Goal: Use online tool/utility: Utilize a website feature to perform a specific function

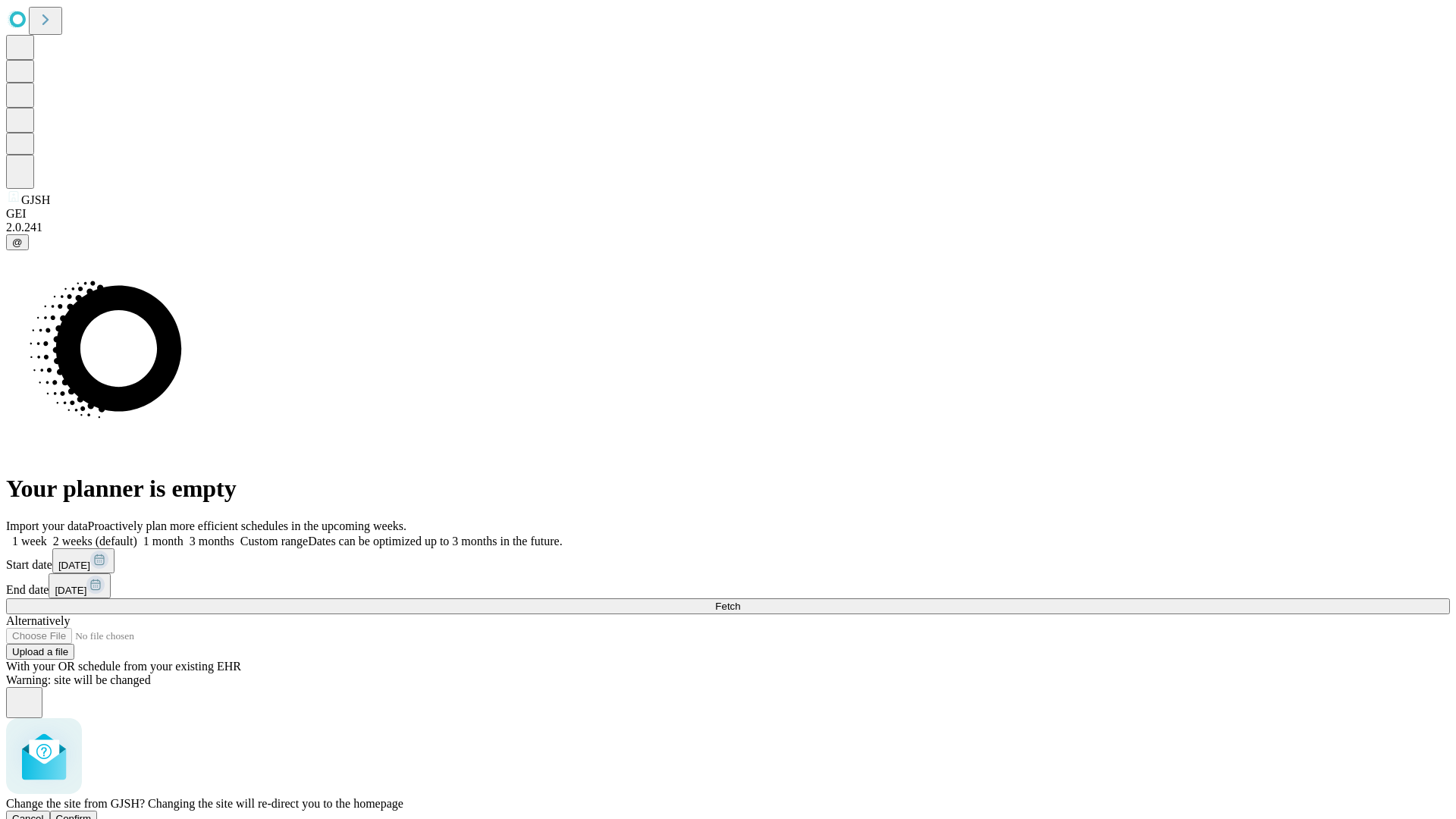
click at [92, 813] on span "Confirm" at bounding box center [74, 818] width 35 height 11
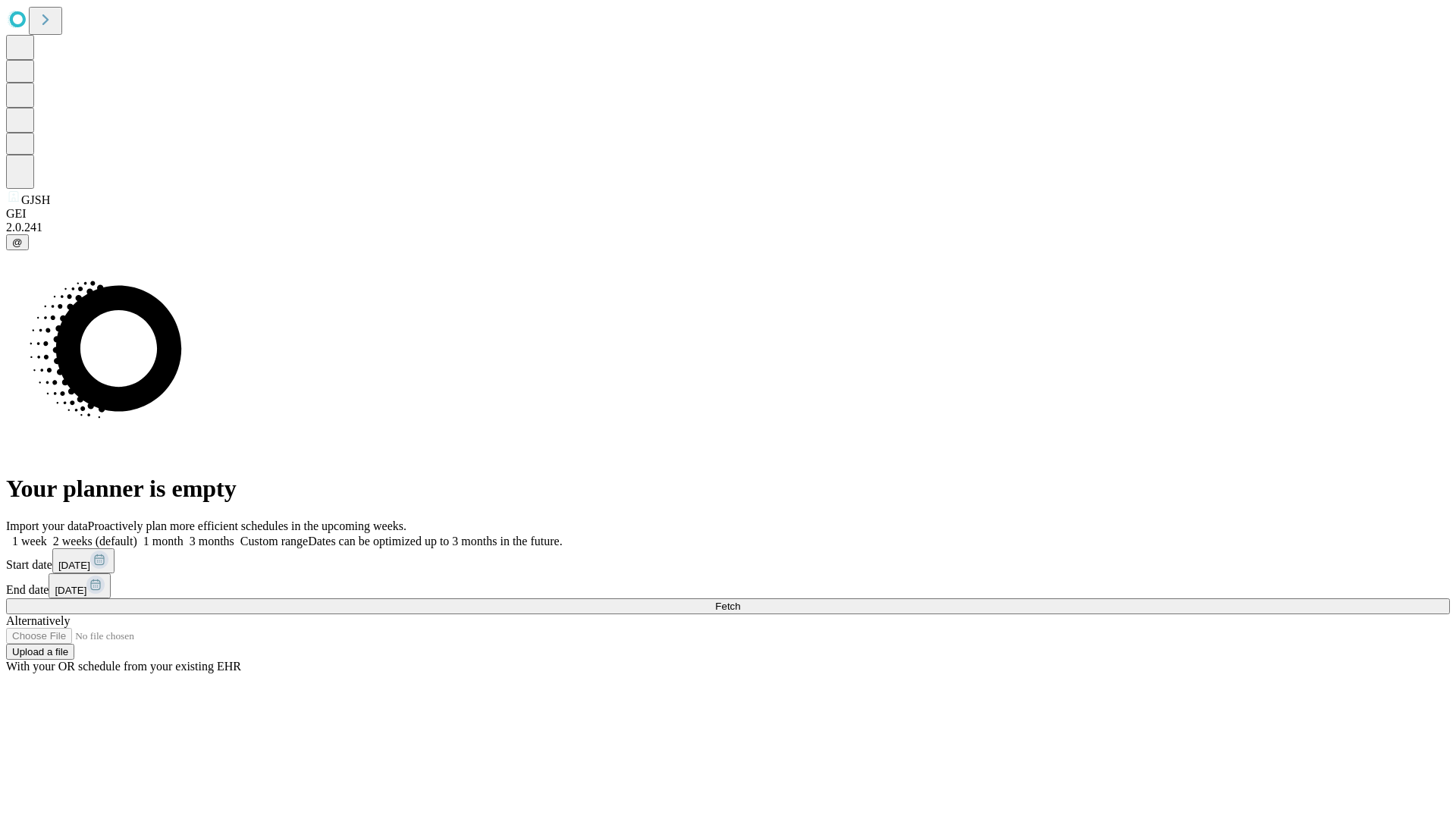
click at [47, 535] on label "1 week" at bounding box center [26, 541] width 41 height 13
click at [740, 600] on span "Fetch" at bounding box center [727, 606] width 25 height 11
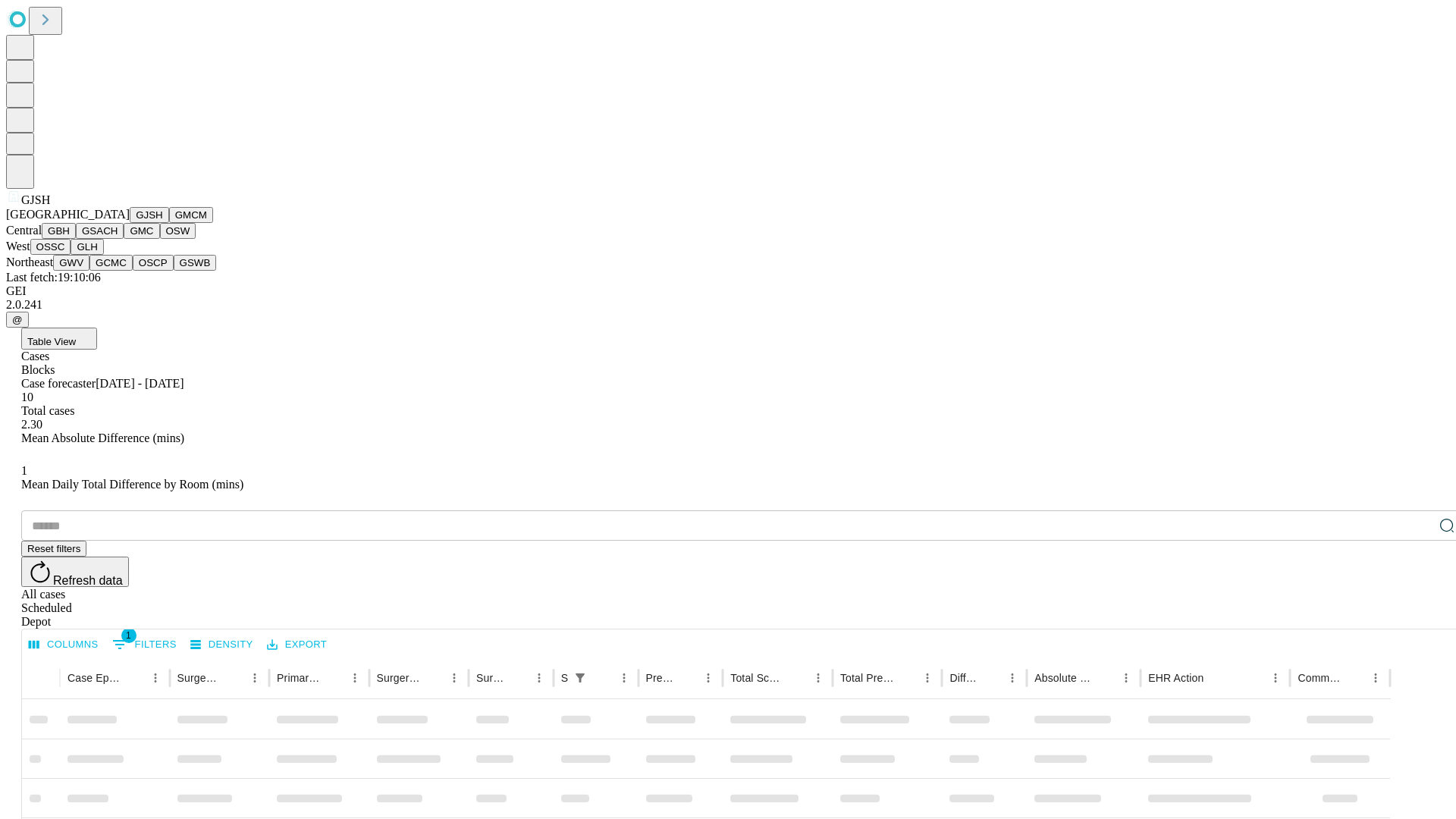
click at [169, 223] on button "GMCM" at bounding box center [191, 215] width 44 height 16
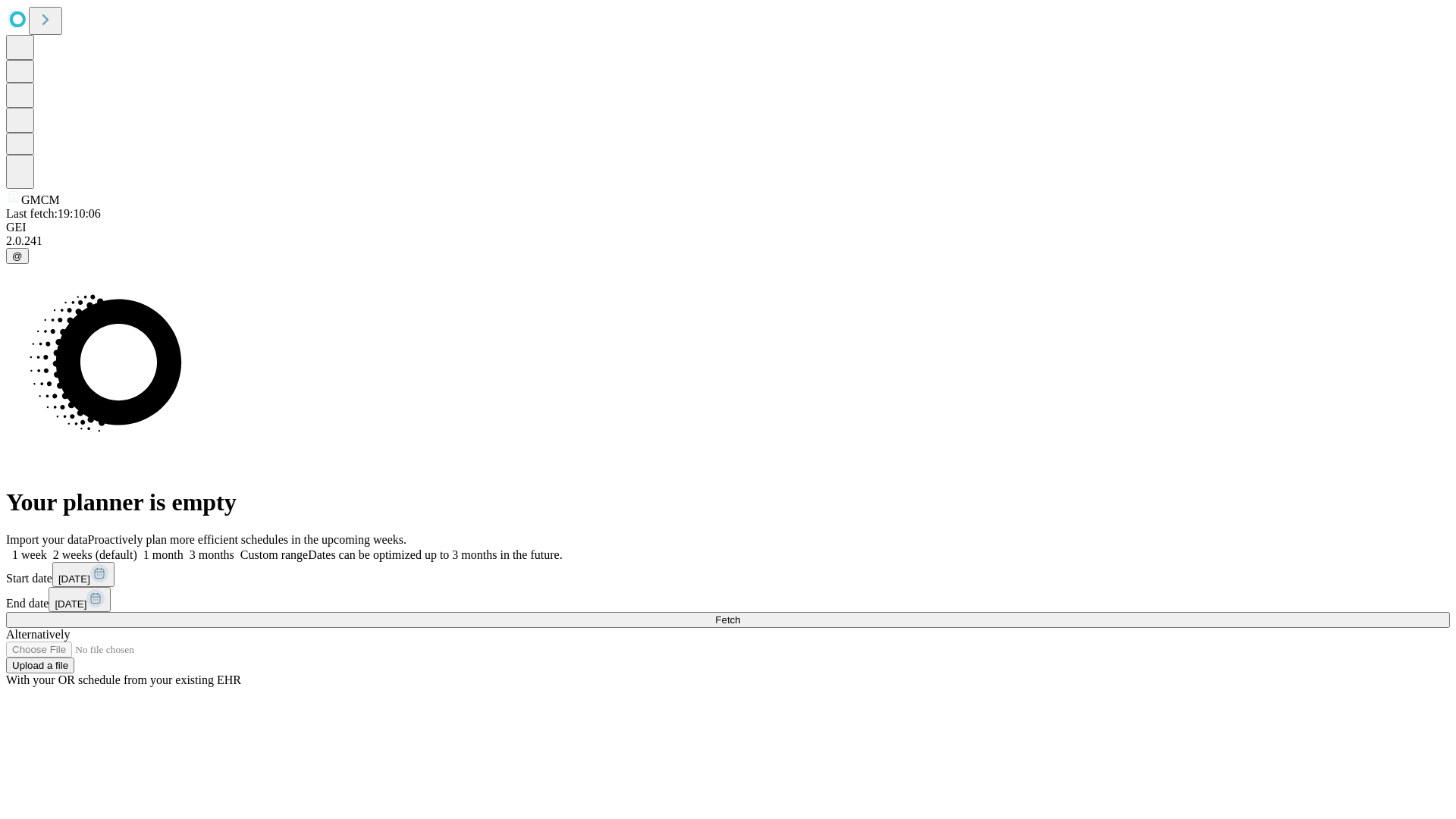
click at [47, 548] on label "1 week" at bounding box center [26, 555] width 41 height 13
click at [740, 615] on span "Fetch" at bounding box center [727, 620] width 25 height 11
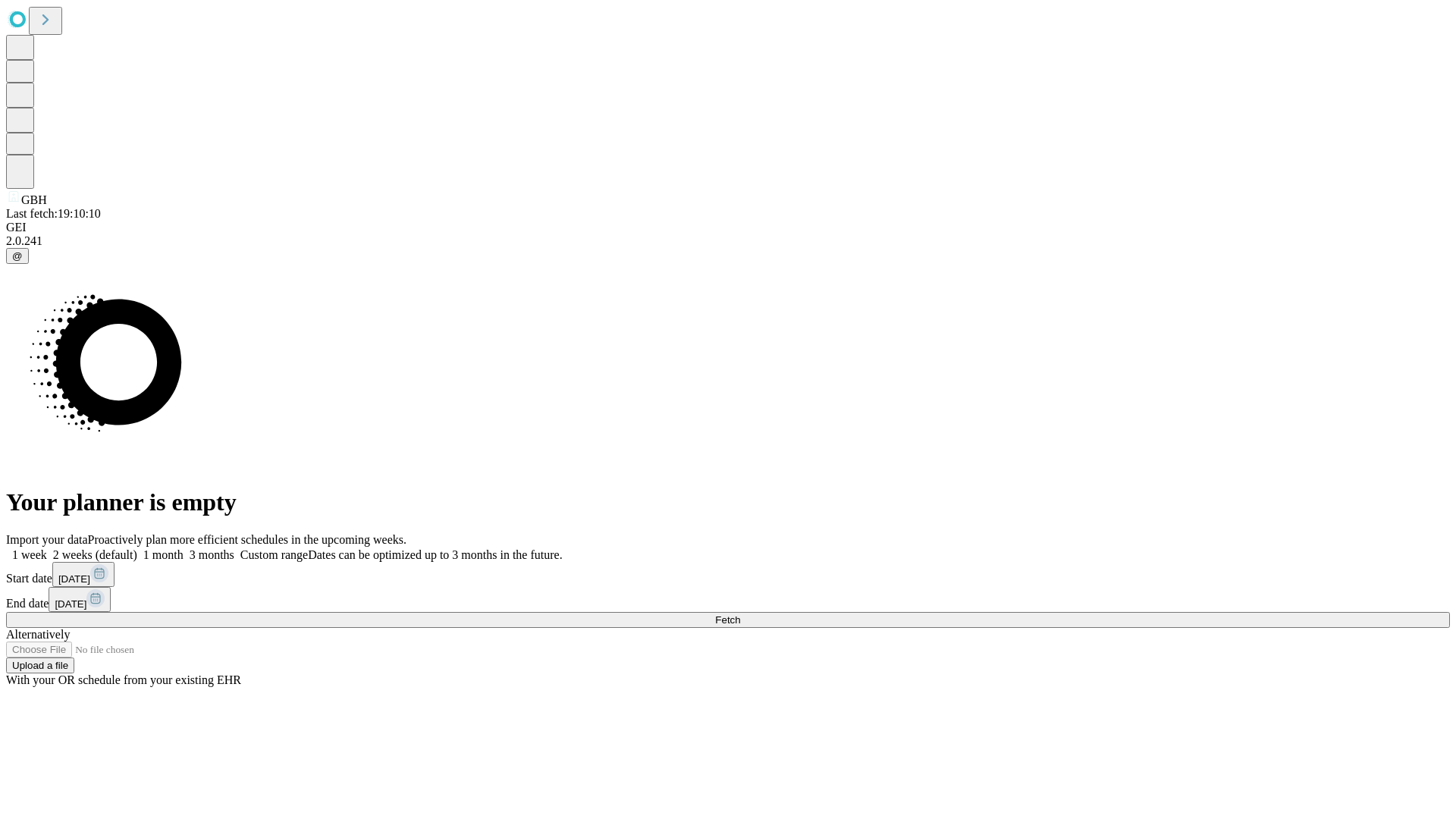
click at [47, 548] on label "1 week" at bounding box center [26, 555] width 41 height 13
click at [740, 615] on span "Fetch" at bounding box center [727, 620] width 25 height 11
click at [47, 548] on label "1 week" at bounding box center [26, 555] width 41 height 13
click at [740, 615] on span "Fetch" at bounding box center [727, 620] width 25 height 11
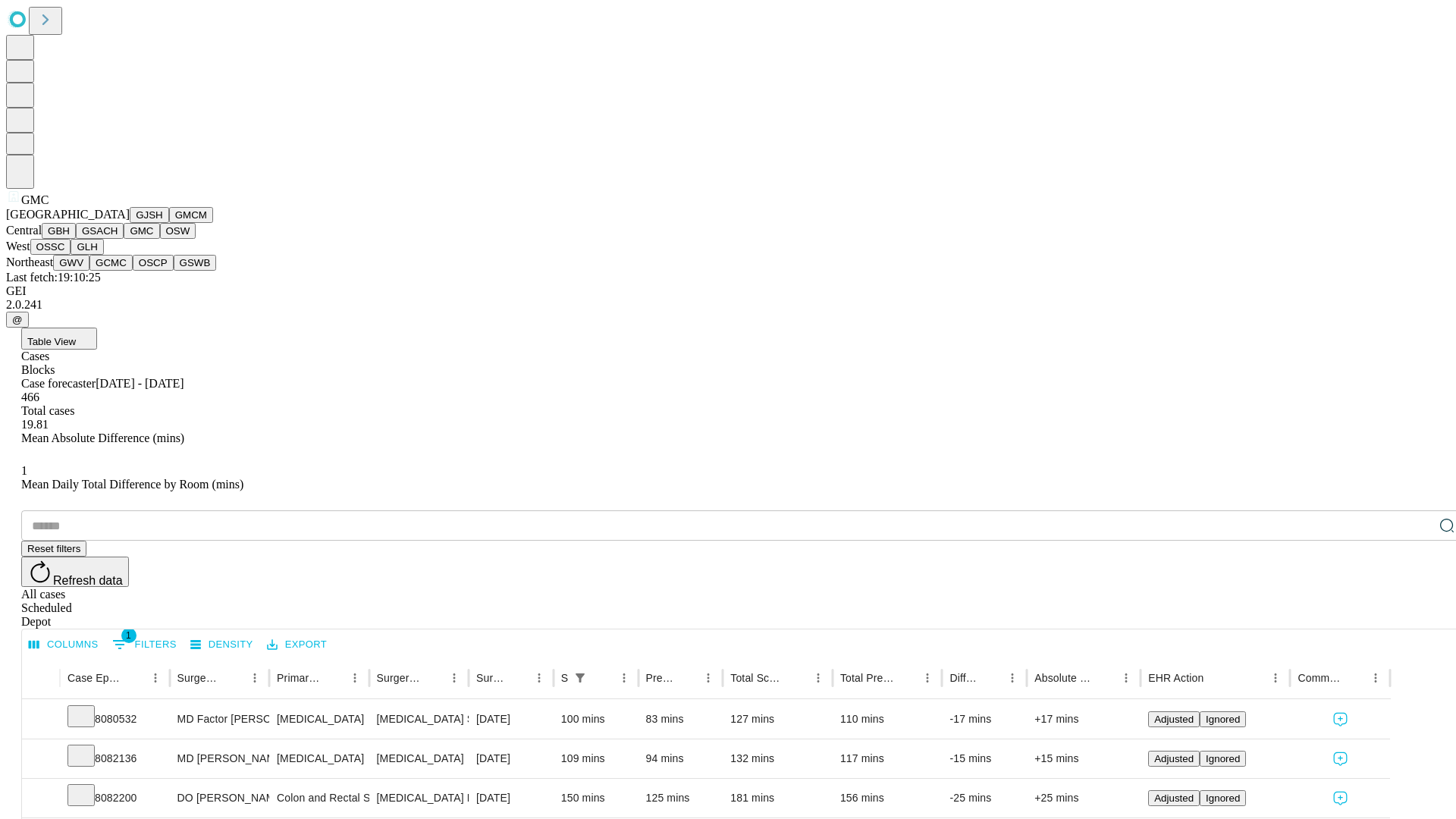
click at [160, 239] on button "OSW" at bounding box center [178, 231] width 36 height 16
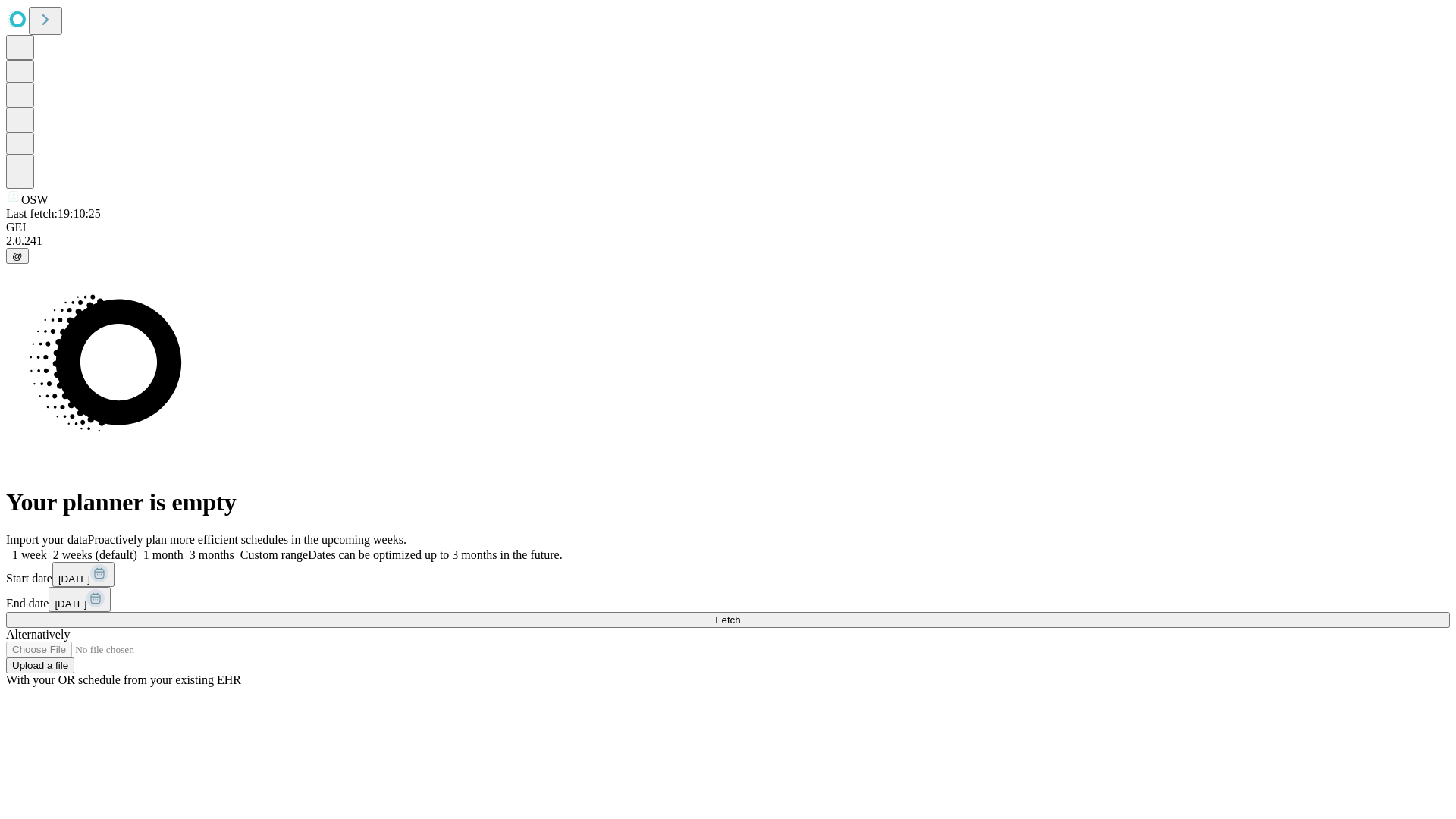
click at [47, 548] on label "1 week" at bounding box center [26, 555] width 41 height 13
click at [740, 615] on span "Fetch" at bounding box center [727, 620] width 25 height 11
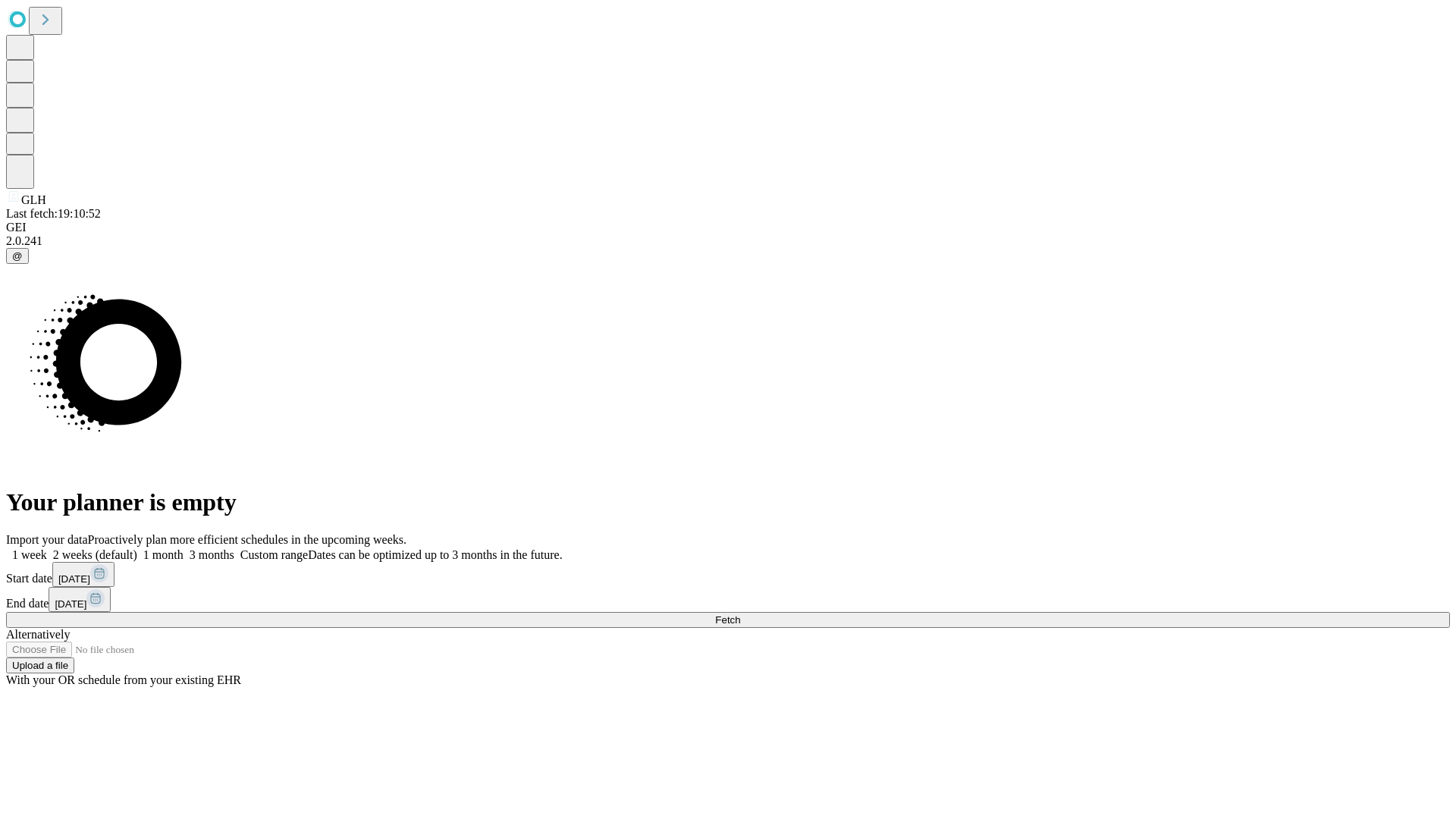
click at [47, 548] on label "1 week" at bounding box center [26, 555] width 41 height 13
click at [740, 615] on span "Fetch" at bounding box center [727, 620] width 25 height 11
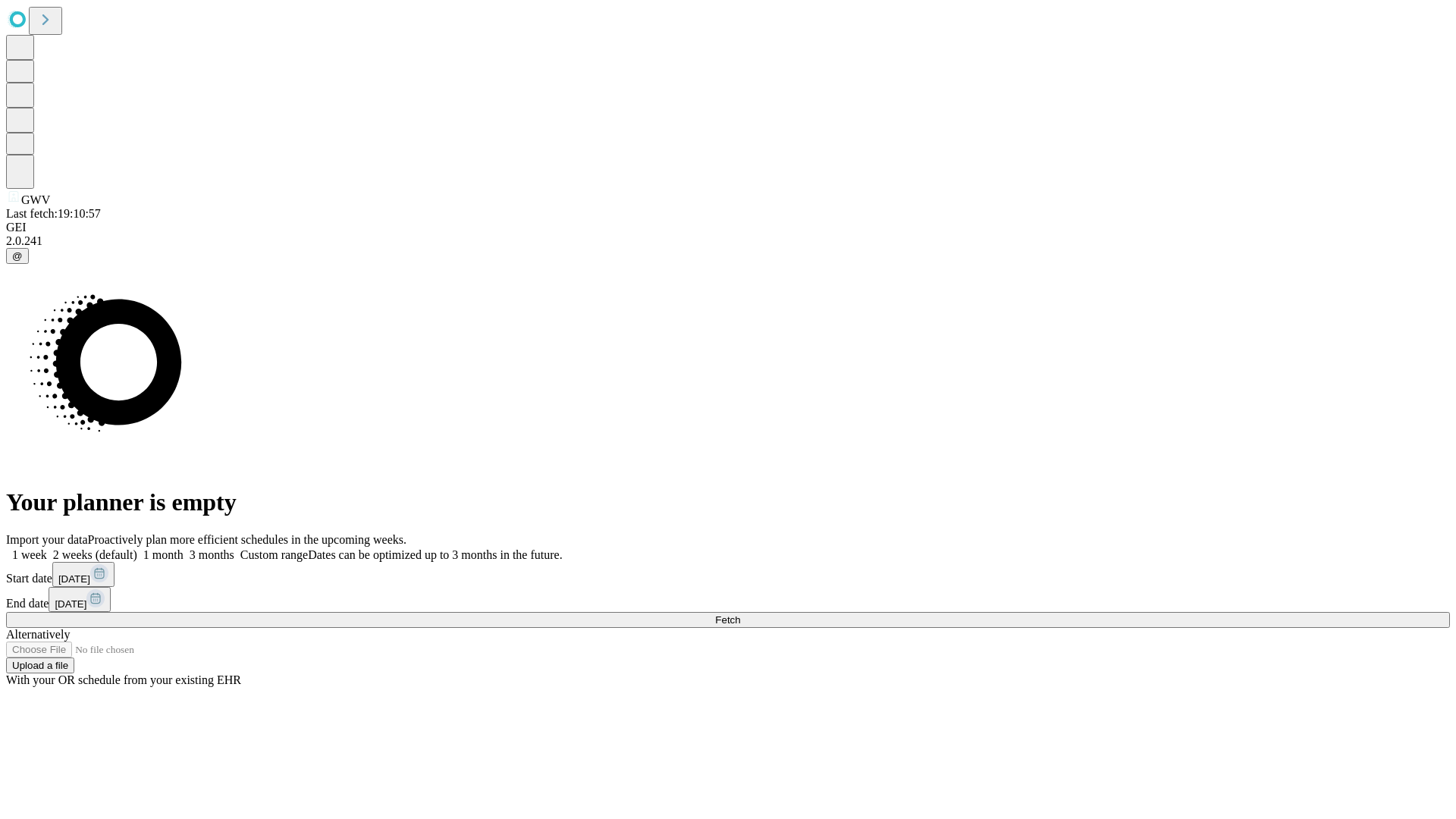
click at [47, 548] on label "1 week" at bounding box center [26, 555] width 41 height 13
click at [740, 615] on span "Fetch" at bounding box center [727, 620] width 25 height 11
click at [47, 548] on label "1 week" at bounding box center [26, 555] width 41 height 13
click at [740, 615] on span "Fetch" at bounding box center [727, 620] width 25 height 11
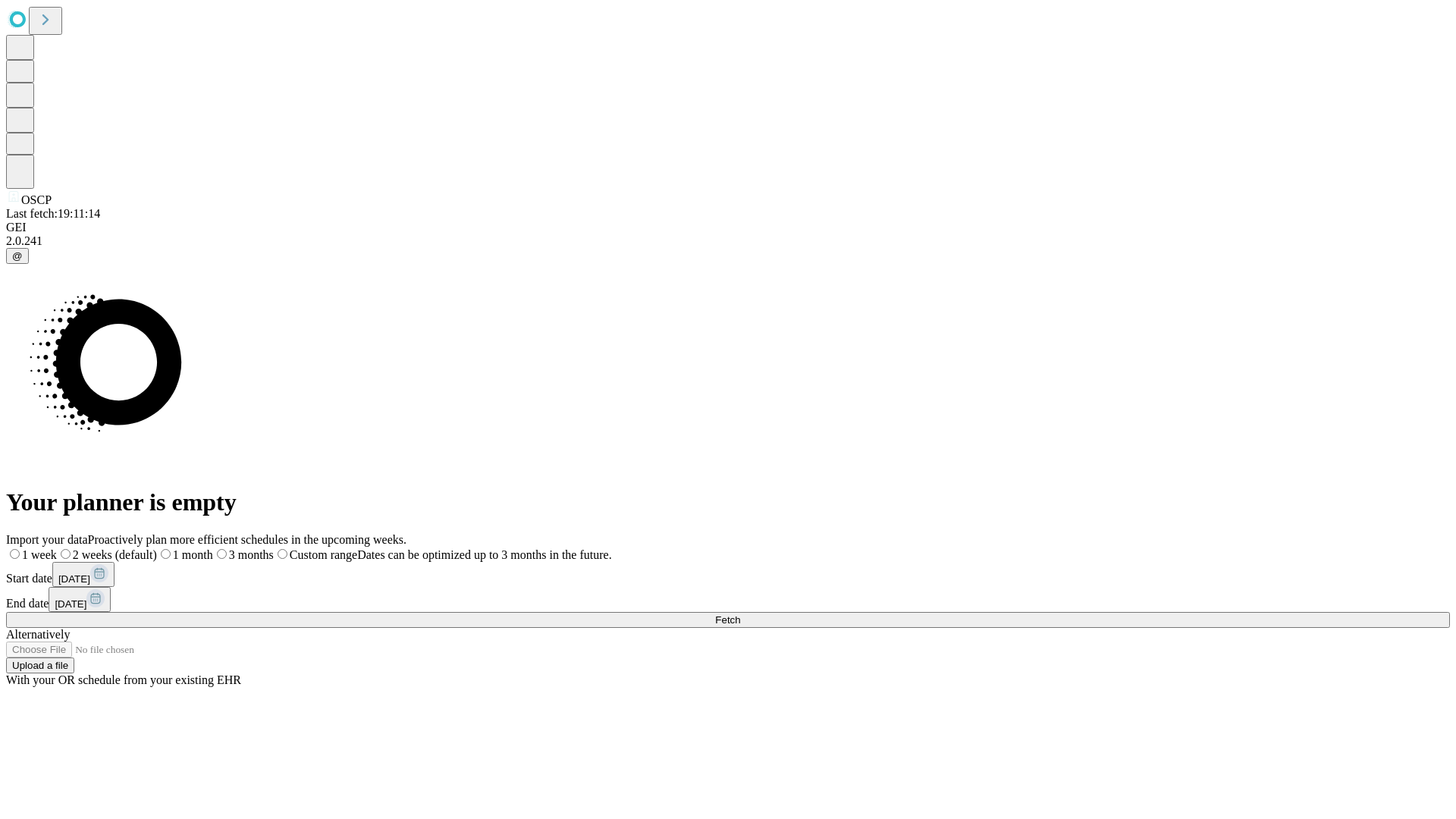
click at [740, 615] on span "Fetch" at bounding box center [727, 620] width 25 height 11
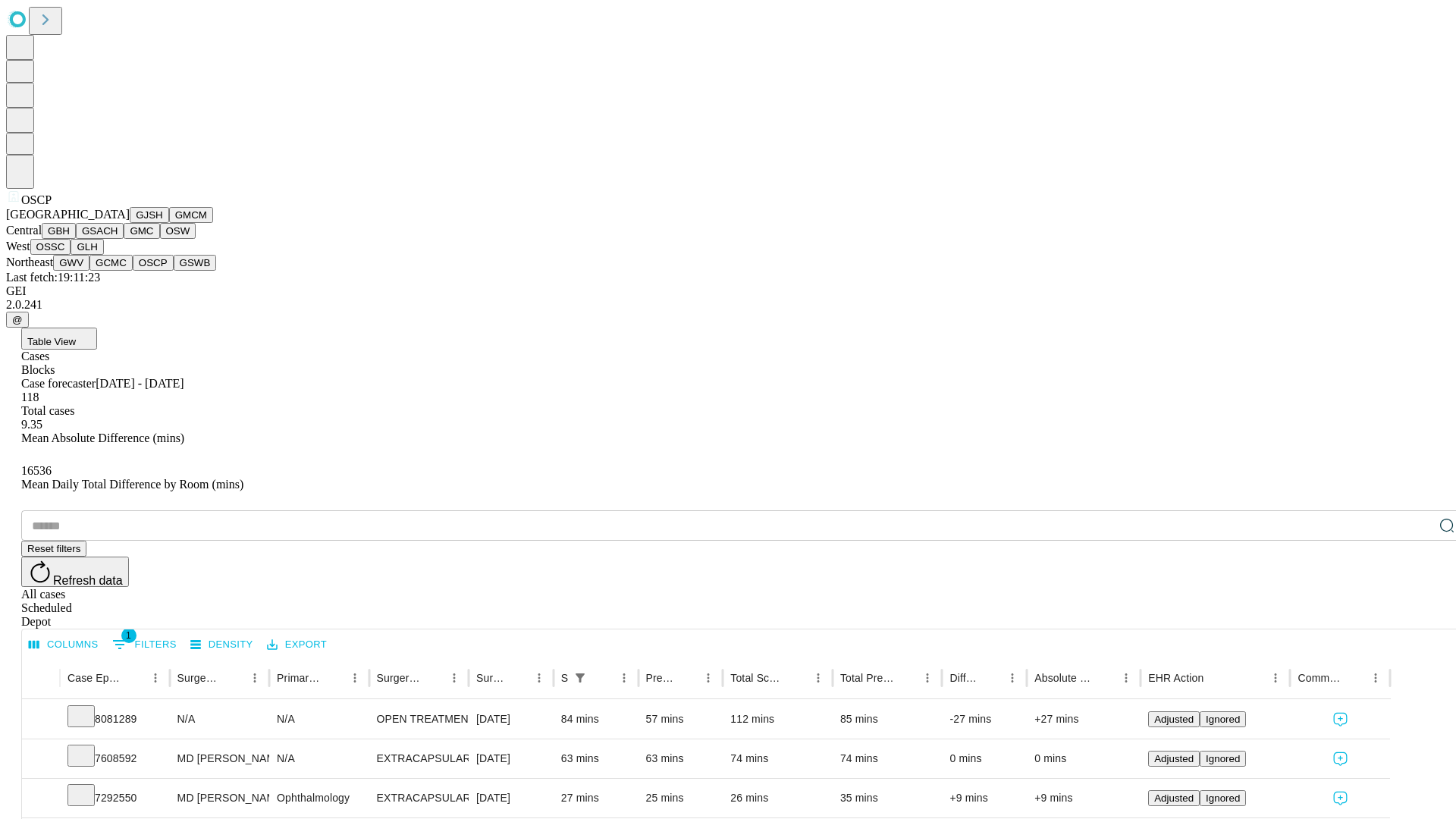
click at [174, 271] on button "GSWB" at bounding box center [196, 263] width 43 height 16
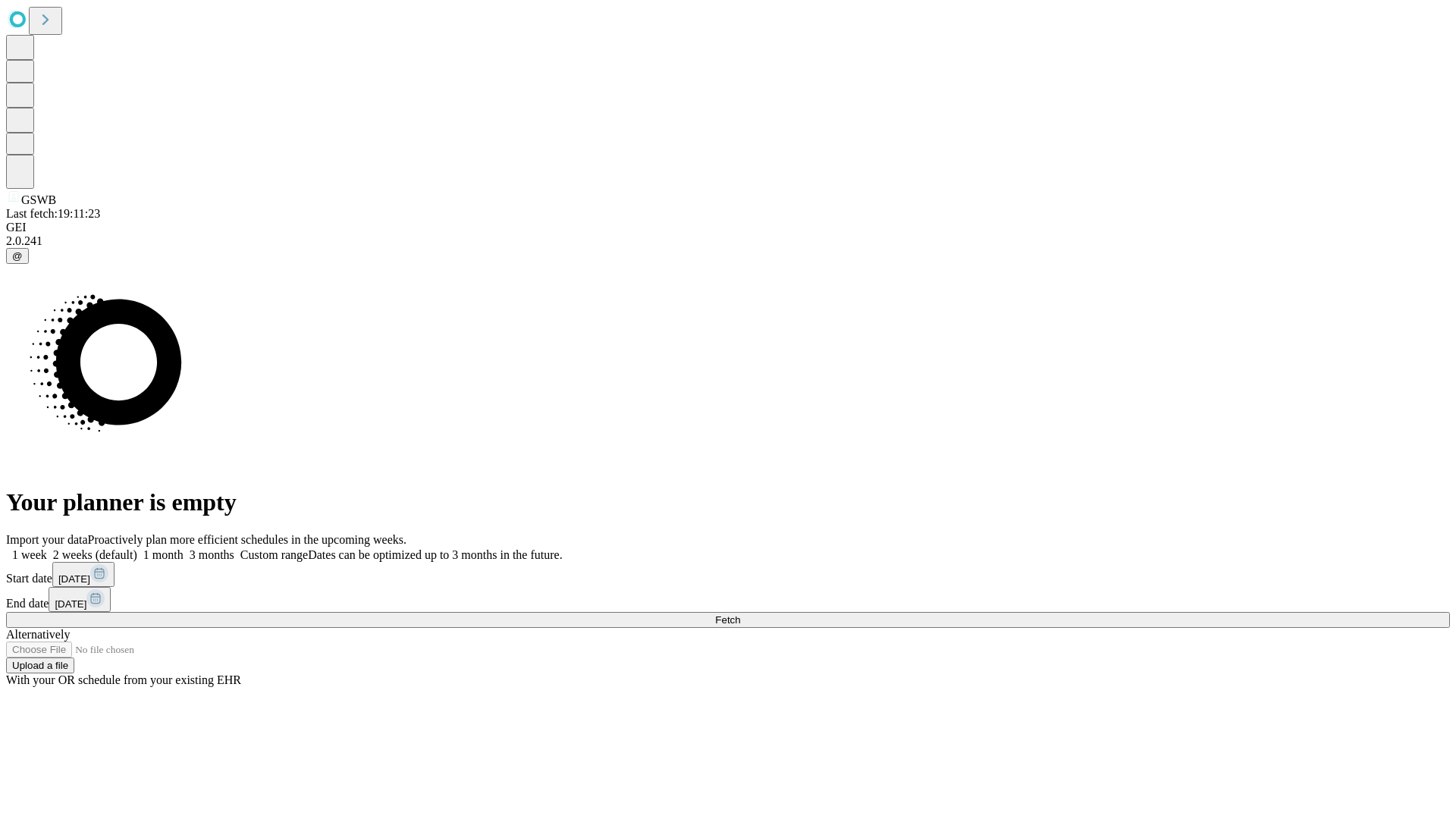
click at [47, 548] on label "1 week" at bounding box center [26, 555] width 41 height 13
click at [740, 615] on span "Fetch" at bounding box center [727, 620] width 25 height 11
